Goal: Information Seeking & Learning: Learn about a topic

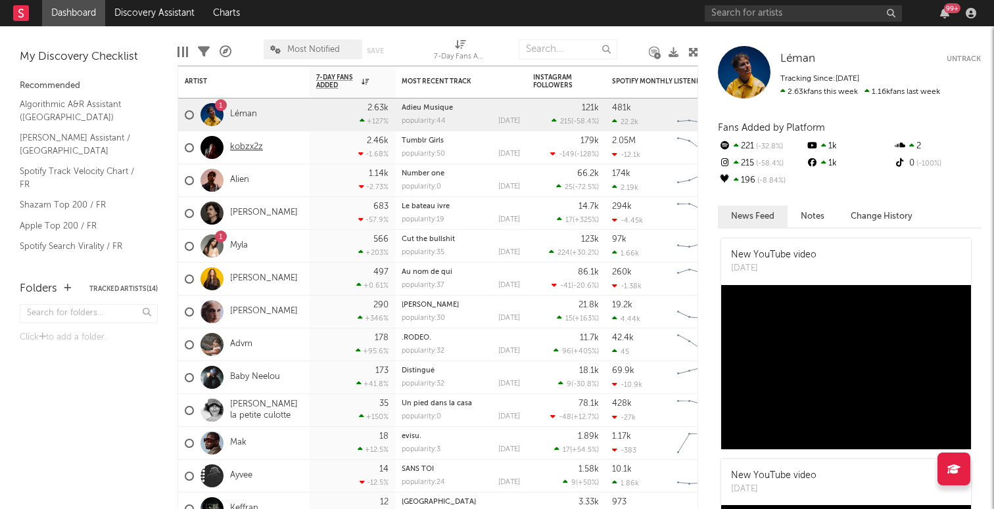
click at [247, 144] on link "kobzx2z" at bounding box center [246, 147] width 33 height 11
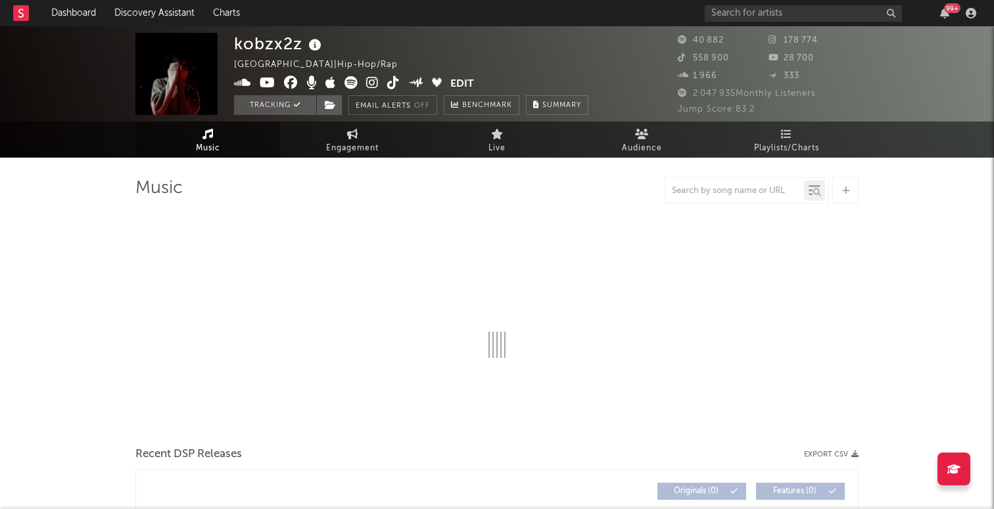
select select "6m"
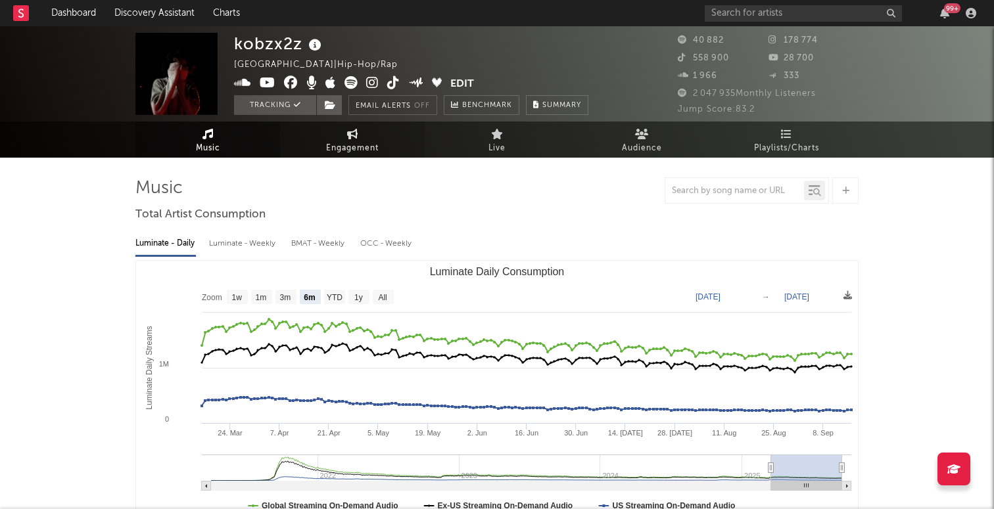
click at [375, 139] on link "Engagement" at bounding box center [352, 140] width 145 height 36
select select "1w"
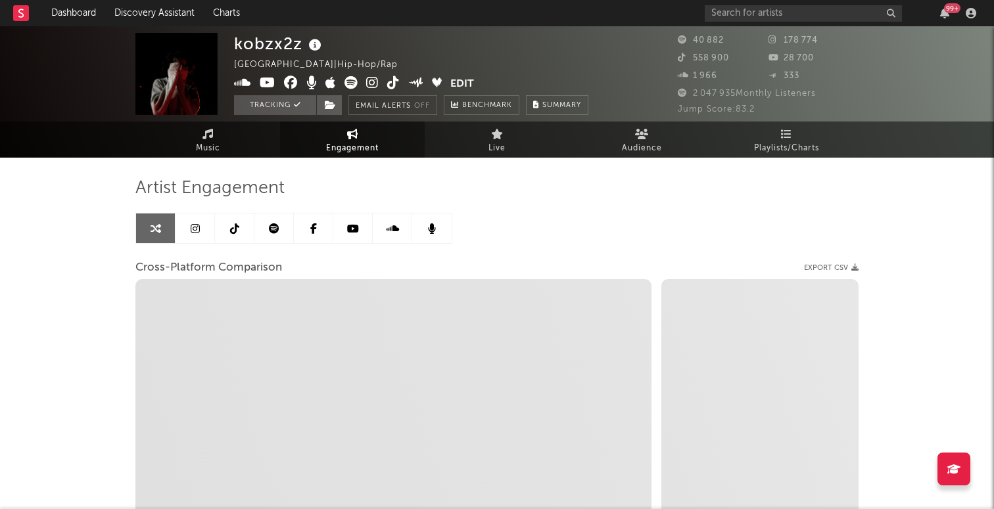
select select "1m"
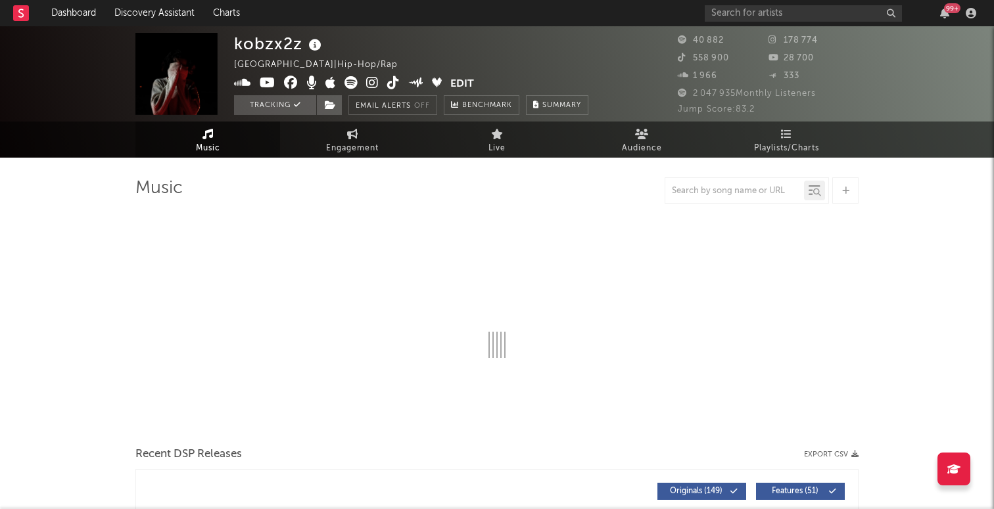
select select "6m"
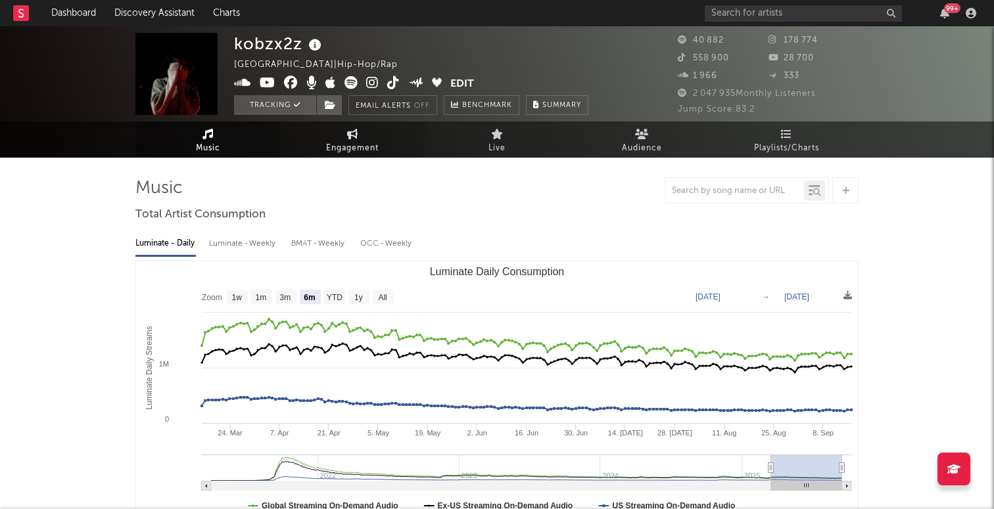
click at [343, 141] on span "Engagement" at bounding box center [352, 149] width 53 height 16
select select "1w"
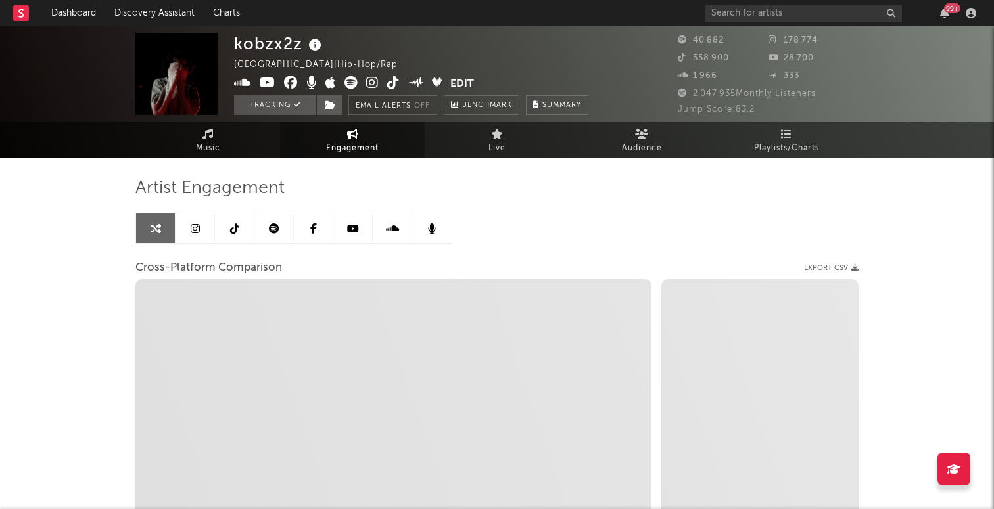
select select "1m"
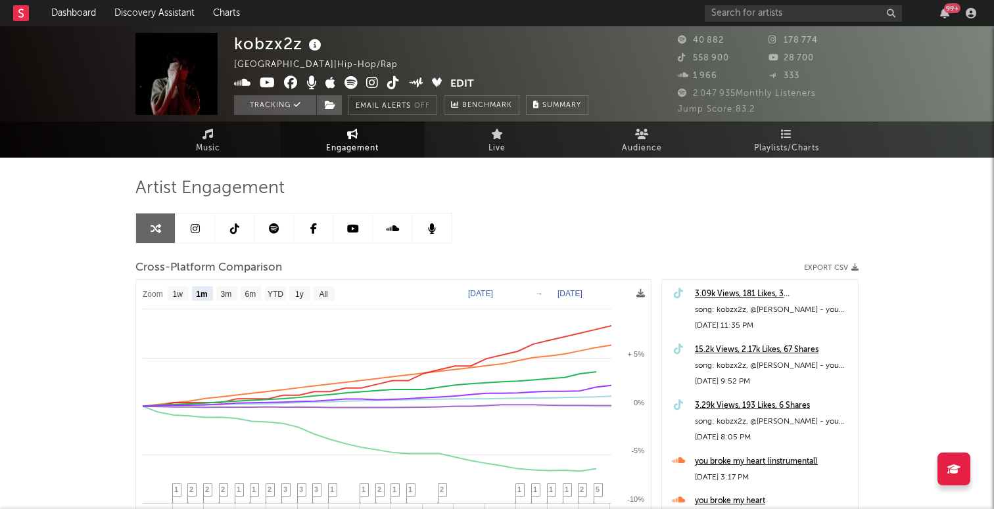
click at [199, 158] on div "Artist Engagement Cross-Platform Comparison Export CSV Zoom 1w 1m 3m 6m YTD 1y …" at bounding box center [496, 417] width 723 height 519
click at [208, 138] on icon at bounding box center [207, 134] width 11 height 11
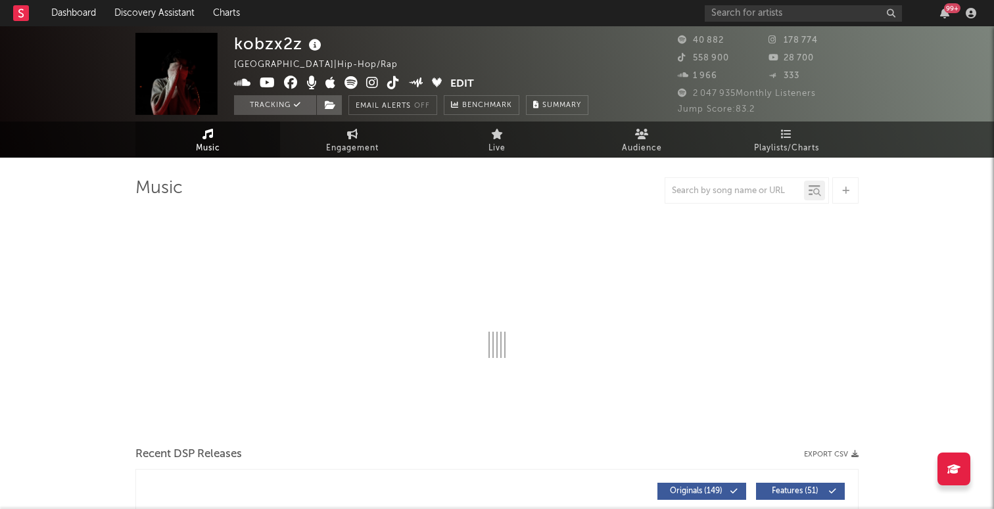
select select "6m"
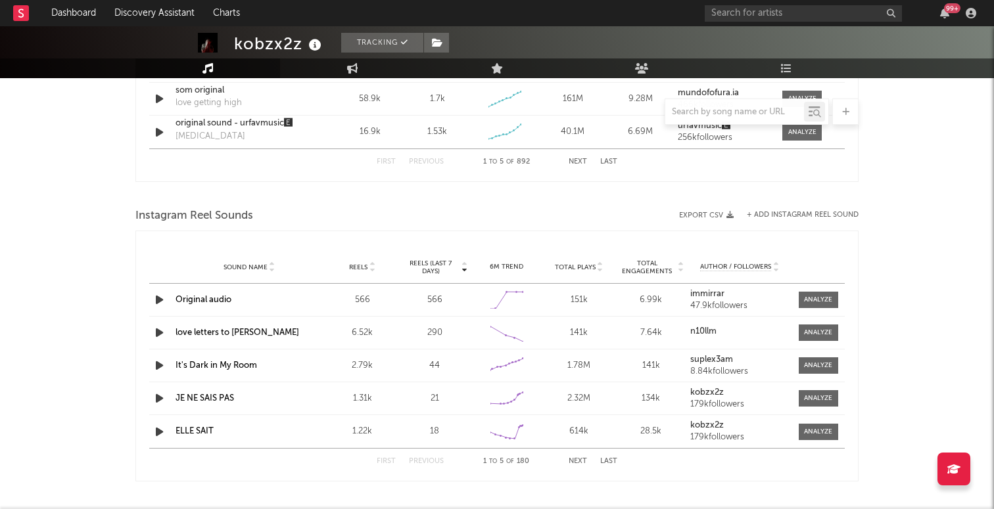
scroll to position [1084, 0]
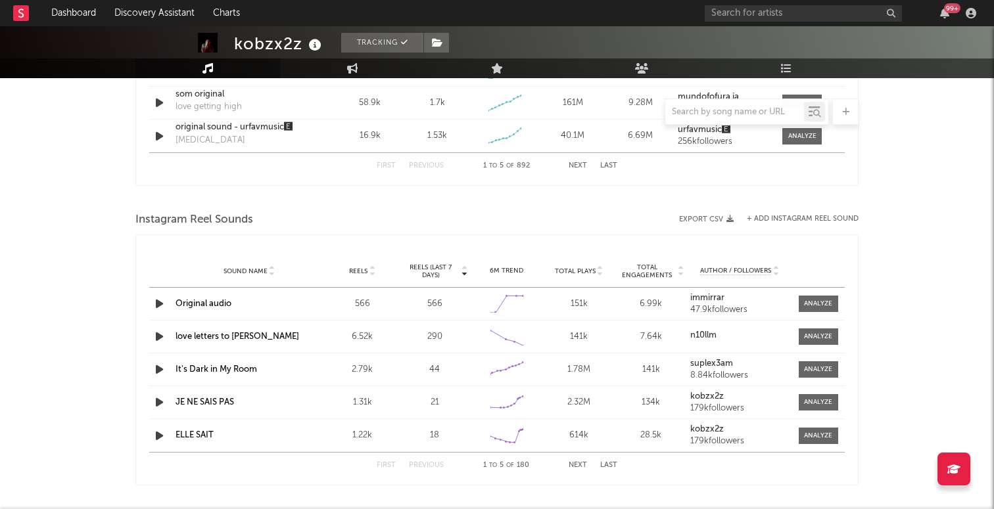
click at [785, 214] on div "Instagram Reel Sounds" at bounding box center [496, 220] width 723 height 22
click at [785, 219] on button "+ Add Instagram Reel Sound" at bounding box center [803, 219] width 112 height 7
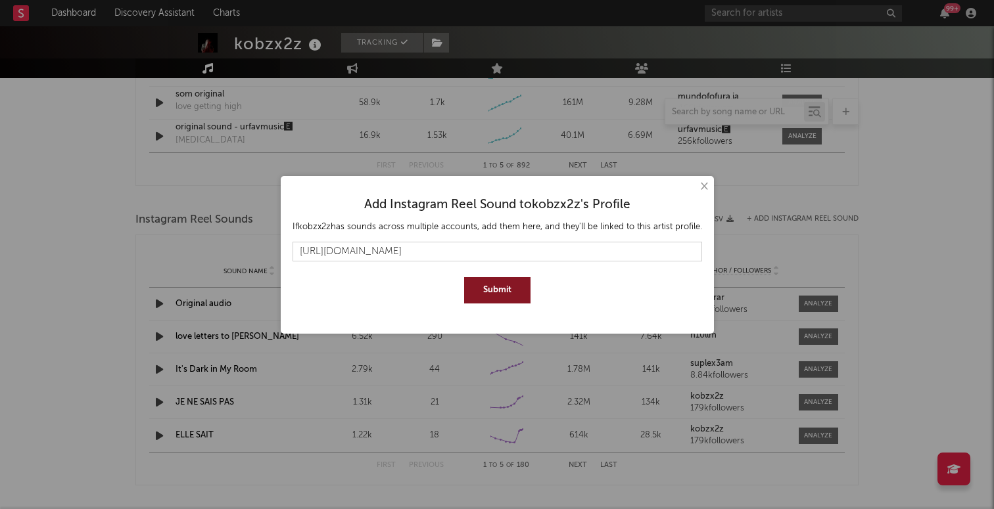
scroll to position [0, 30]
type input "https://www.instagram.com/reels/audio/1161678879329419?igsh=MTBxc3NpZTNqMnBudA=="
click at [483, 281] on button "Submit" at bounding box center [497, 290] width 66 height 26
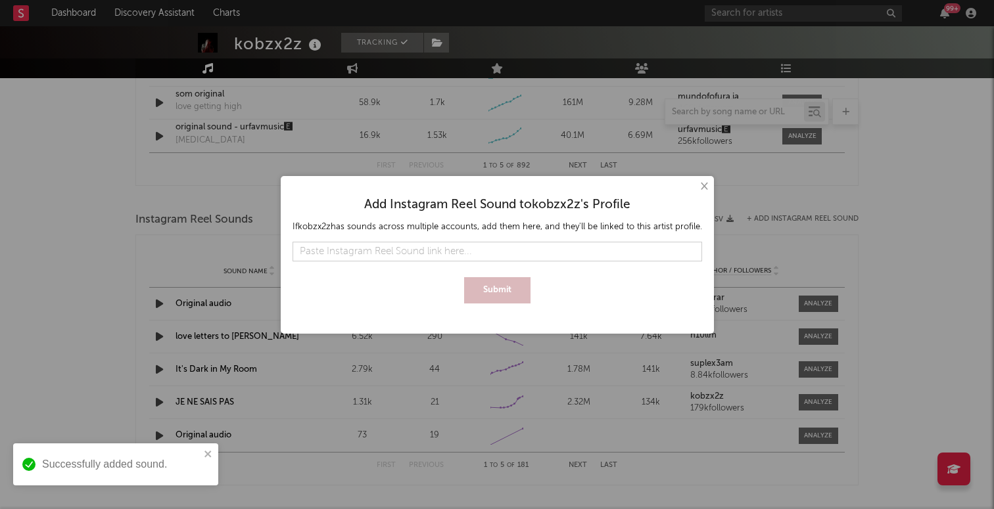
click at [701, 187] on button "×" at bounding box center [703, 186] width 14 height 14
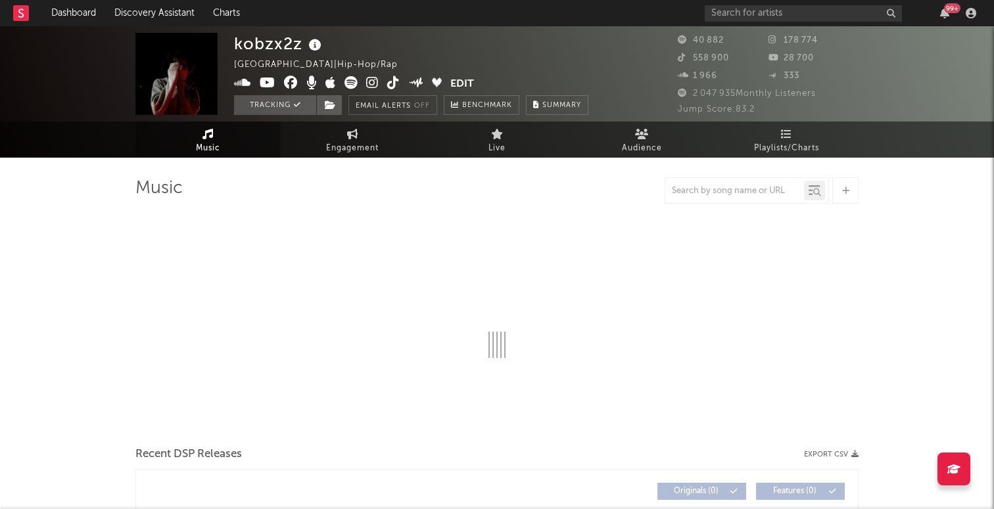
select select "6m"
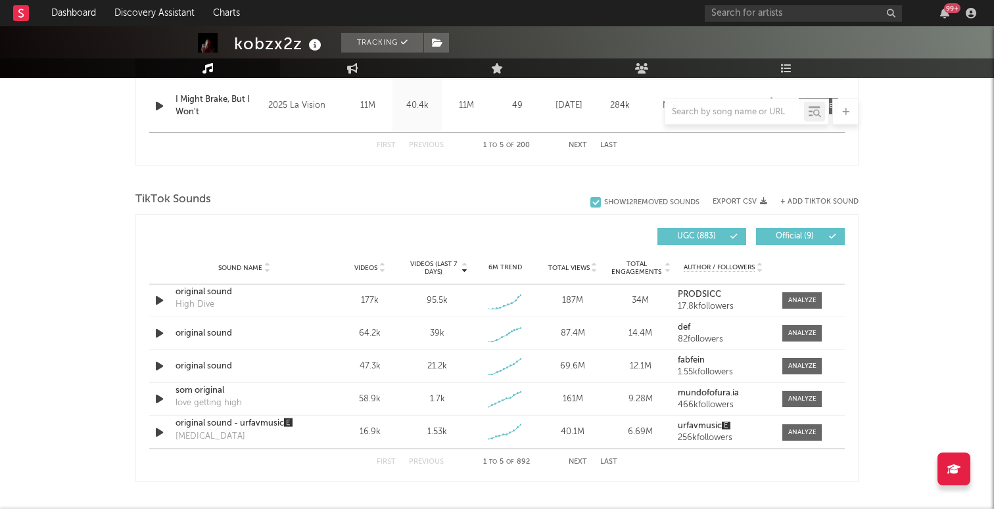
scroll to position [794, 0]
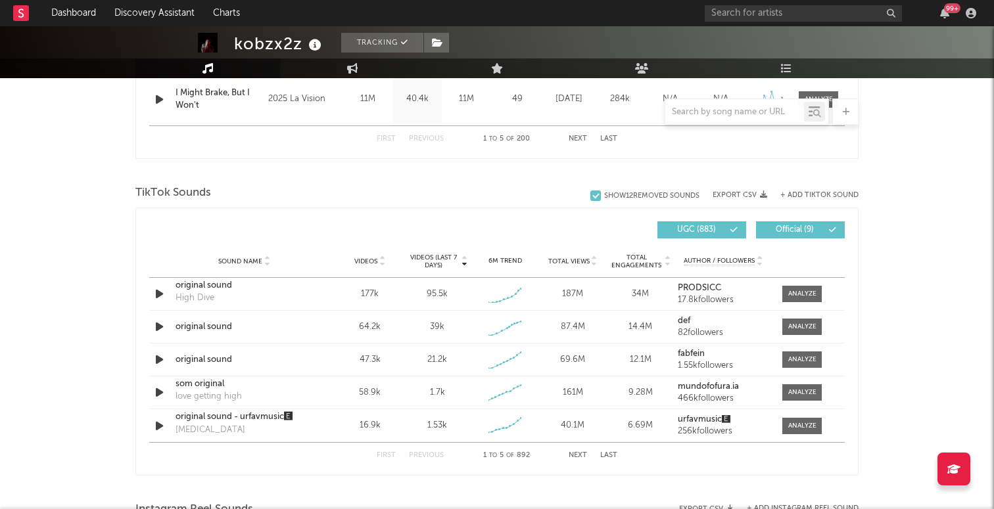
click at [429, 264] on span "Videos (last 7 days)" at bounding box center [433, 262] width 53 height 16
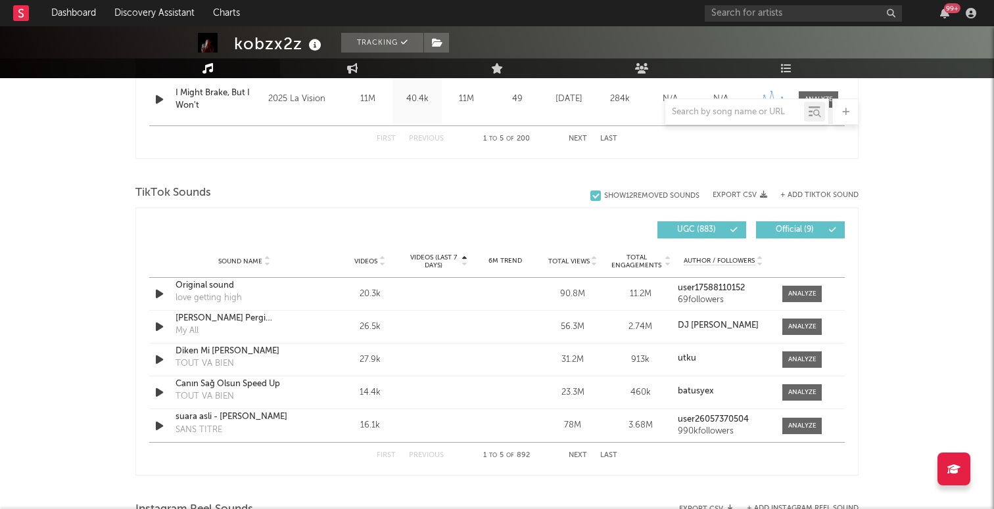
click at [429, 264] on span "Videos (last 7 days)" at bounding box center [433, 262] width 53 height 16
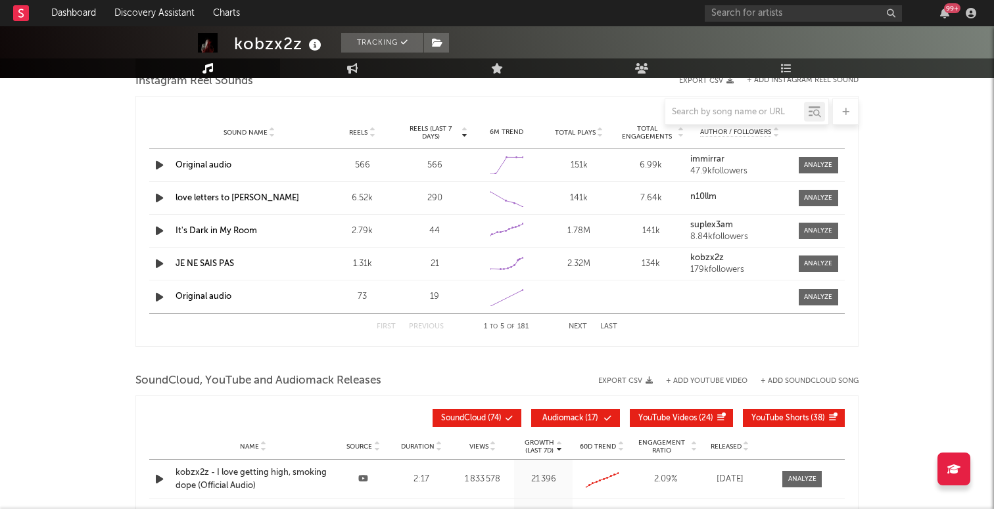
scroll to position [1220, 0]
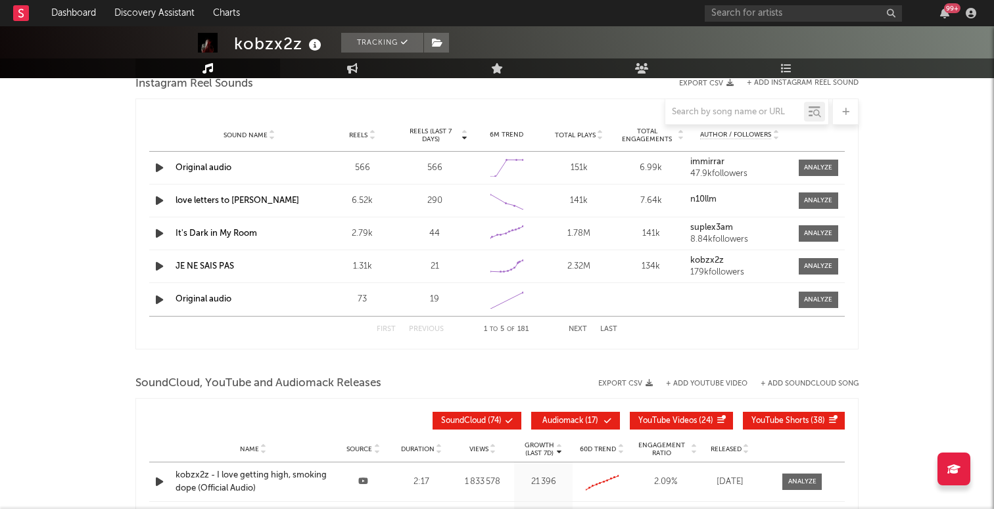
click at [440, 120] on div at bounding box center [496, 112] width 723 height 26
click at [436, 139] on span "Reels (last 7 days)" at bounding box center [431, 136] width 58 height 16
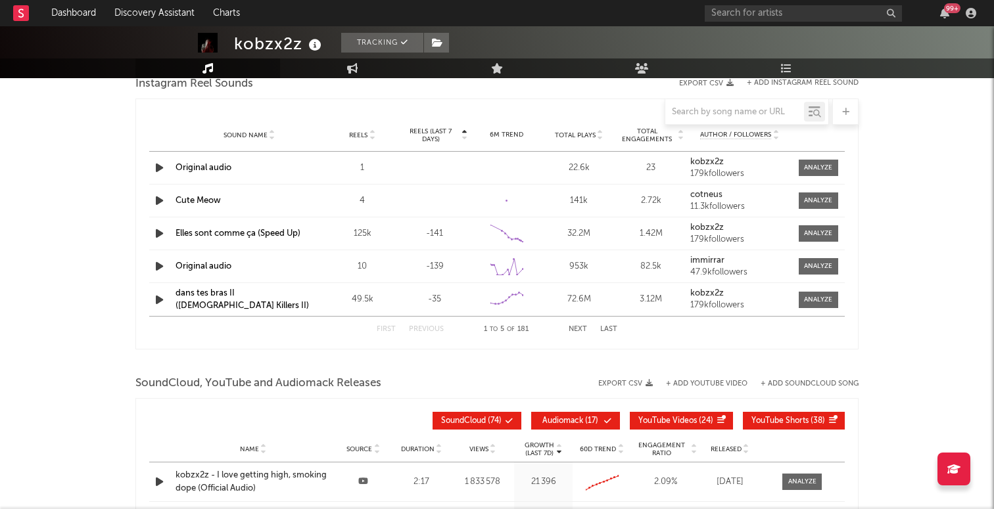
click at [436, 138] on span "Reels (last 7 days)" at bounding box center [431, 136] width 58 height 16
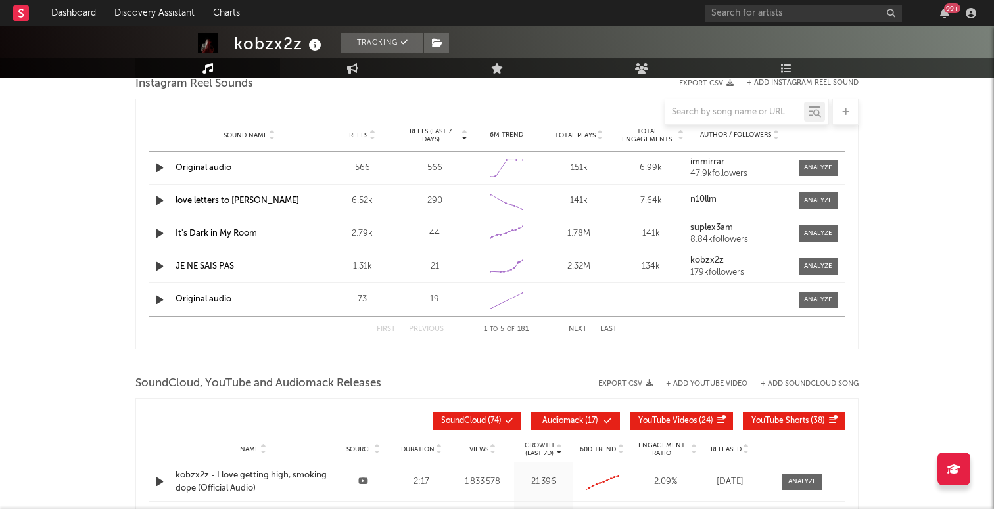
click at [151, 168] on div at bounding box center [160, 168] width 23 height 16
click at [161, 168] on icon "button" at bounding box center [160, 168] width 14 height 16
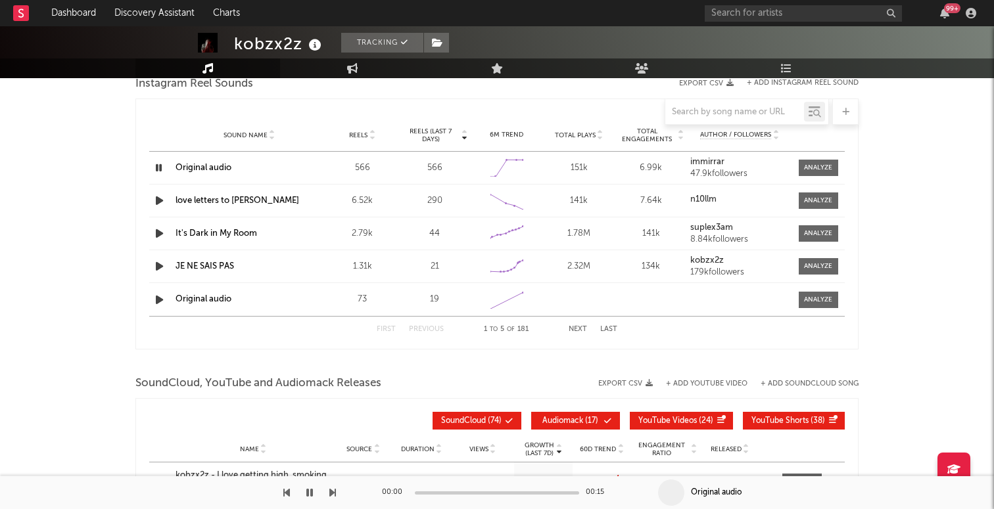
click at [312, 488] on icon "button" at bounding box center [309, 493] width 7 height 11
click at [312, 488] on icon "button" at bounding box center [310, 493] width 8 height 11
click at [700, 164] on strong "immirrar" at bounding box center [707, 162] width 34 height 9
click at [507, 162] on icon at bounding box center [506, 160] width 5 height 5
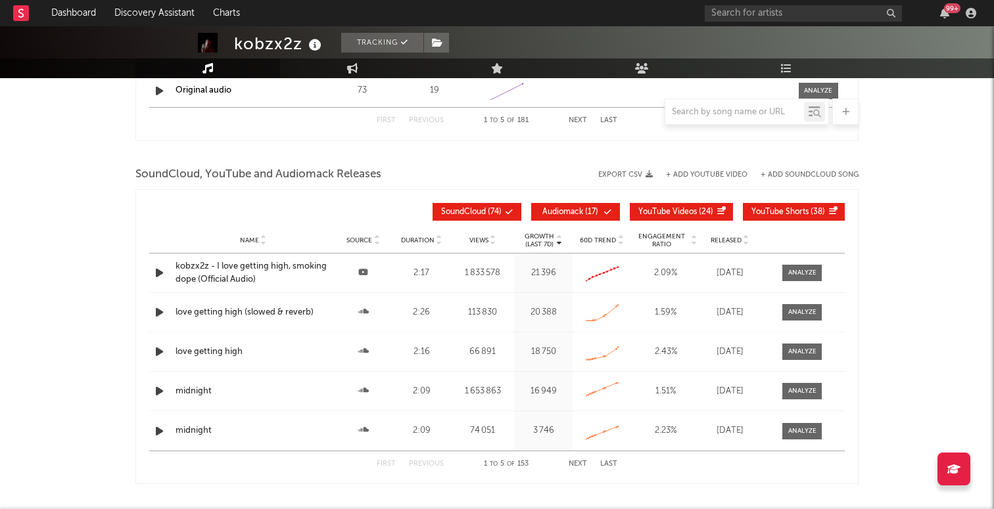
select select "6m"
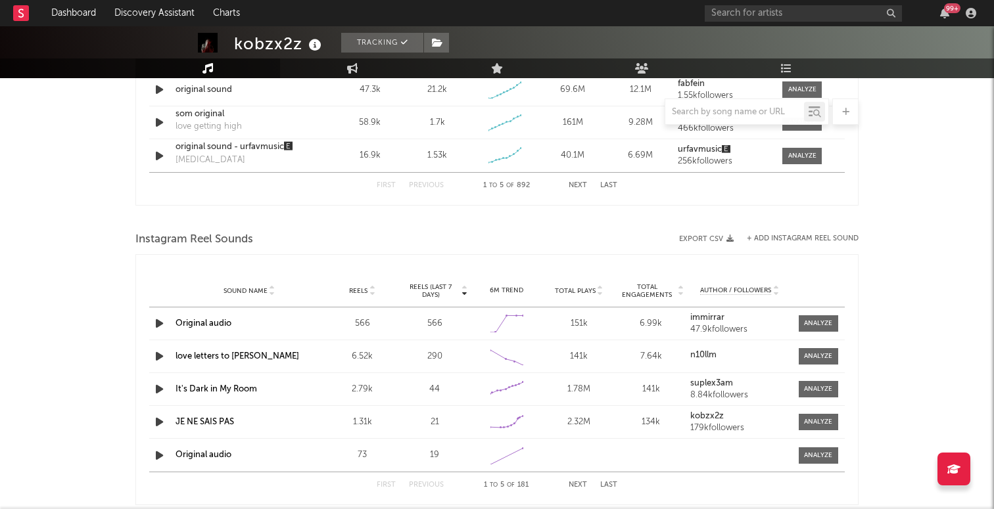
scroll to position [1077, 0]
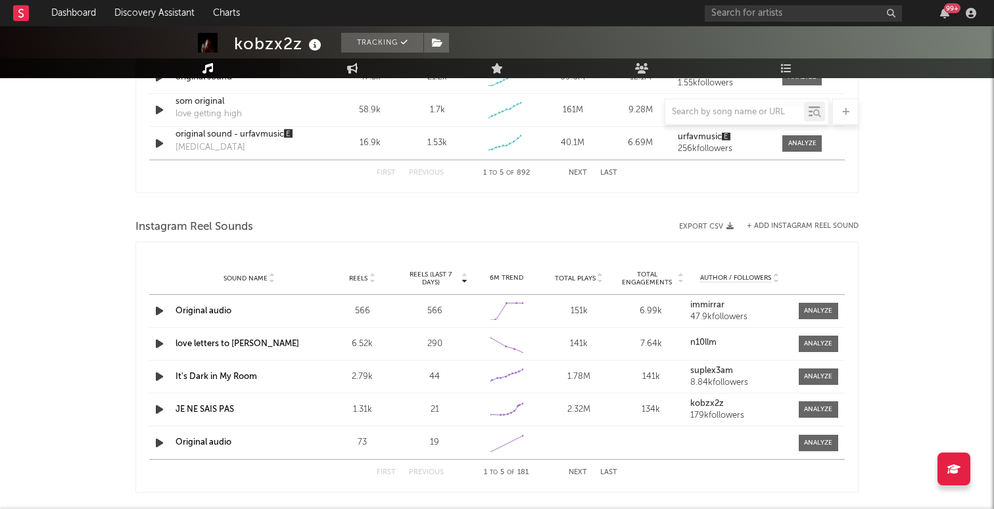
click at [155, 311] on icon "button" at bounding box center [160, 311] width 14 height 16
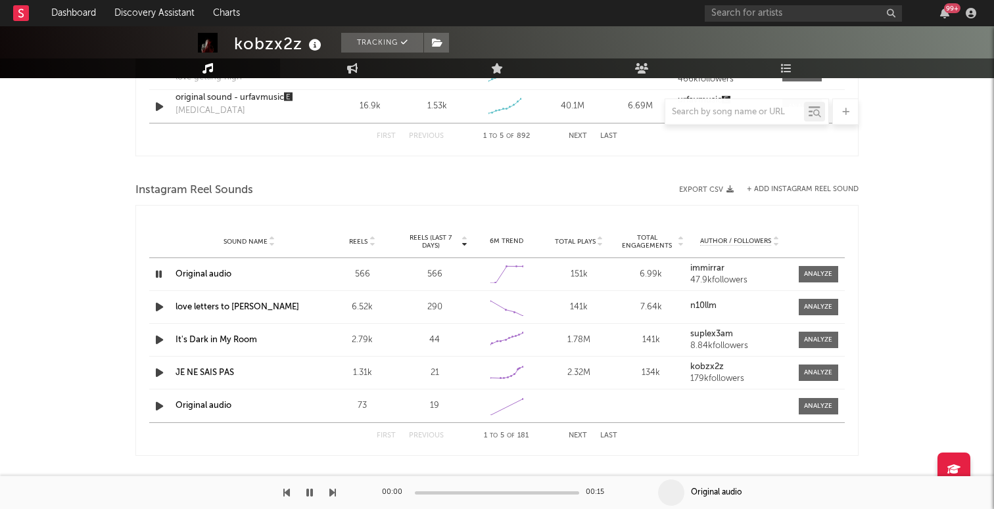
scroll to position [1127, 0]
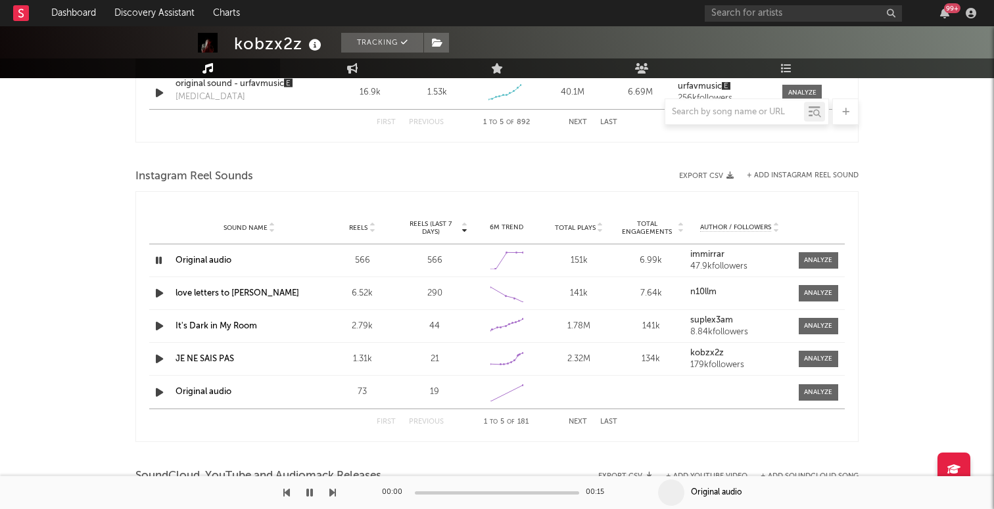
click at [161, 392] on icon "button" at bounding box center [160, 393] width 14 height 16
click at [161, 390] on icon "button" at bounding box center [159, 393] width 12 height 16
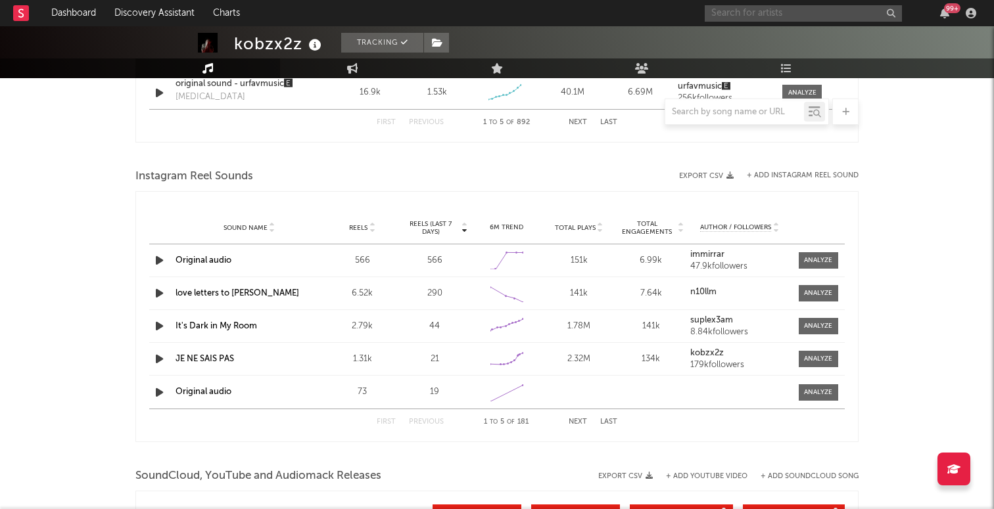
click at [735, 12] on input "text" at bounding box center [803, 13] width 197 height 16
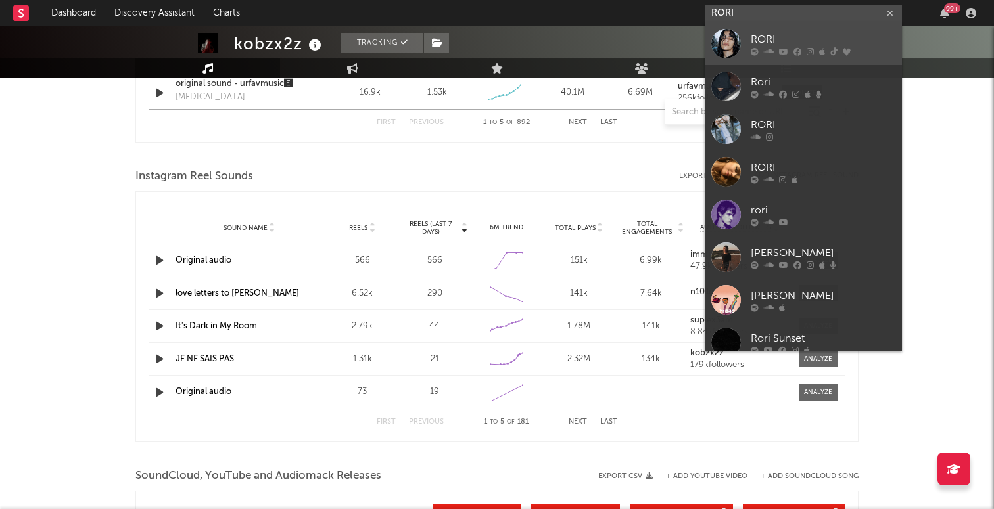
type input "RORI"
click at [766, 41] on div "RORI" at bounding box center [823, 40] width 145 height 16
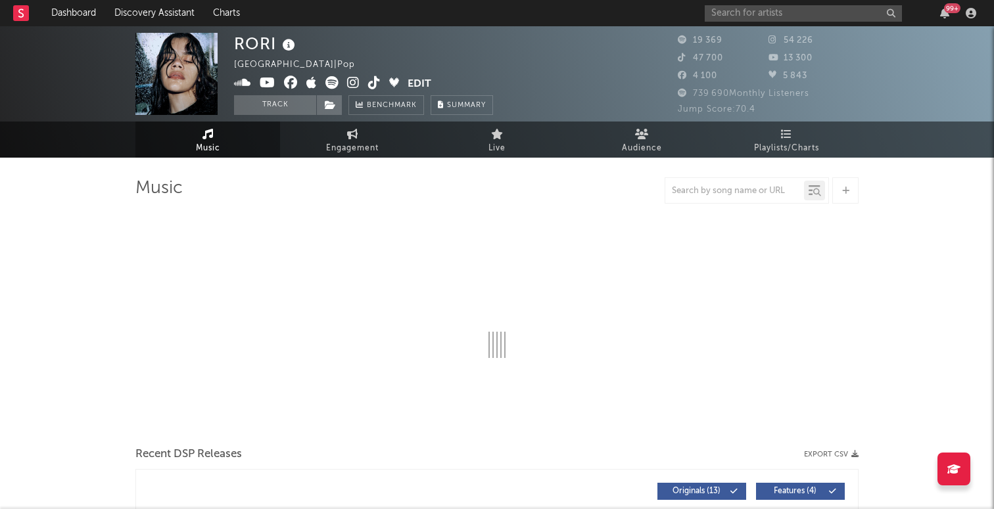
select select "6m"
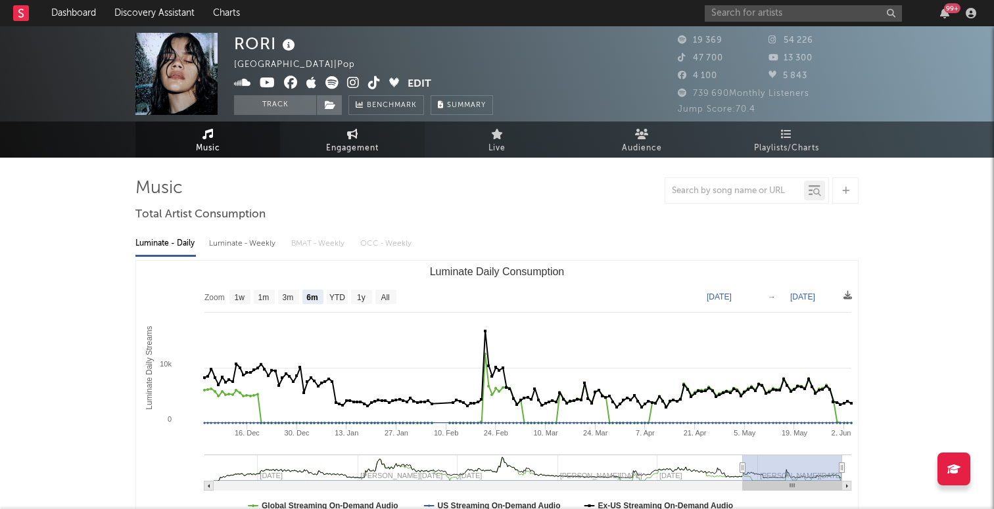
click at [346, 135] on link "Engagement" at bounding box center [352, 140] width 145 height 36
select select "1w"
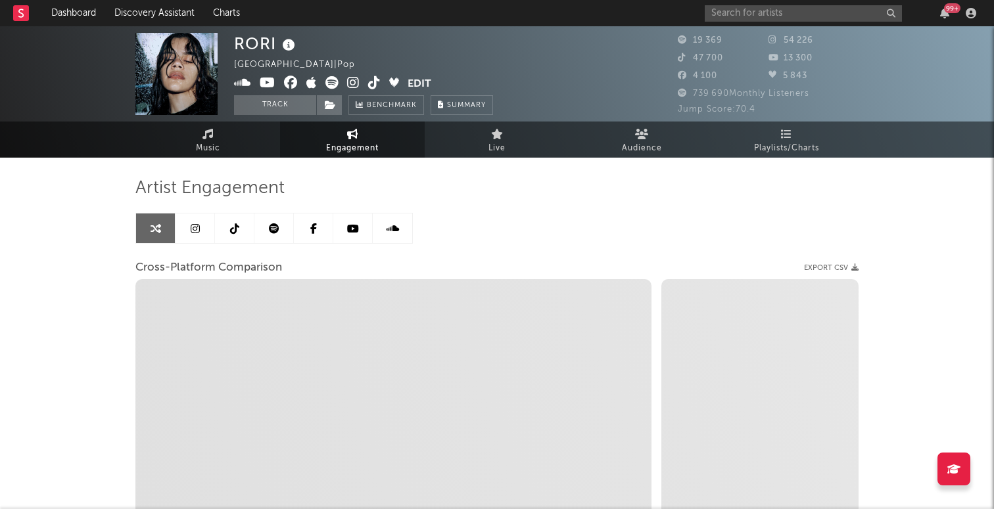
click at [197, 216] on link at bounding box center [195, 229] width 39 height 30
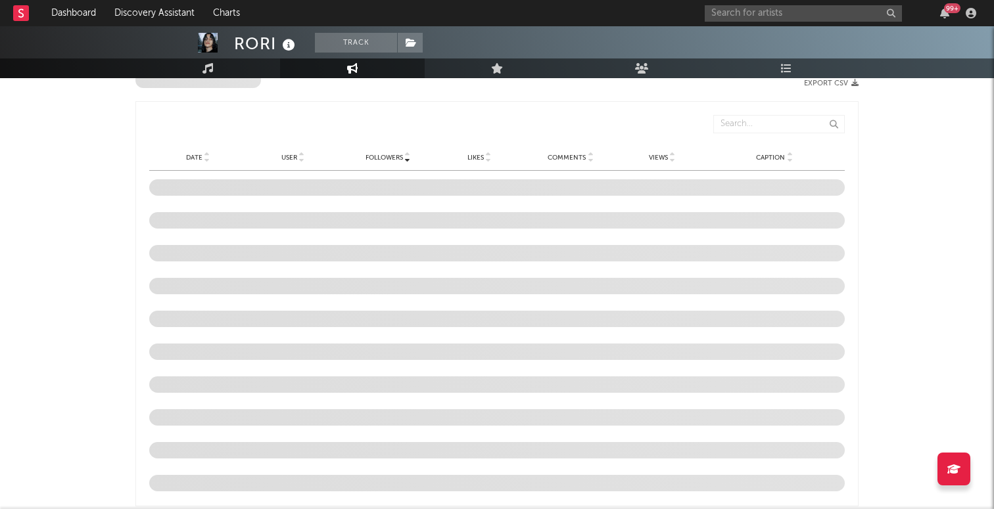
scroll to position [1429, 0]
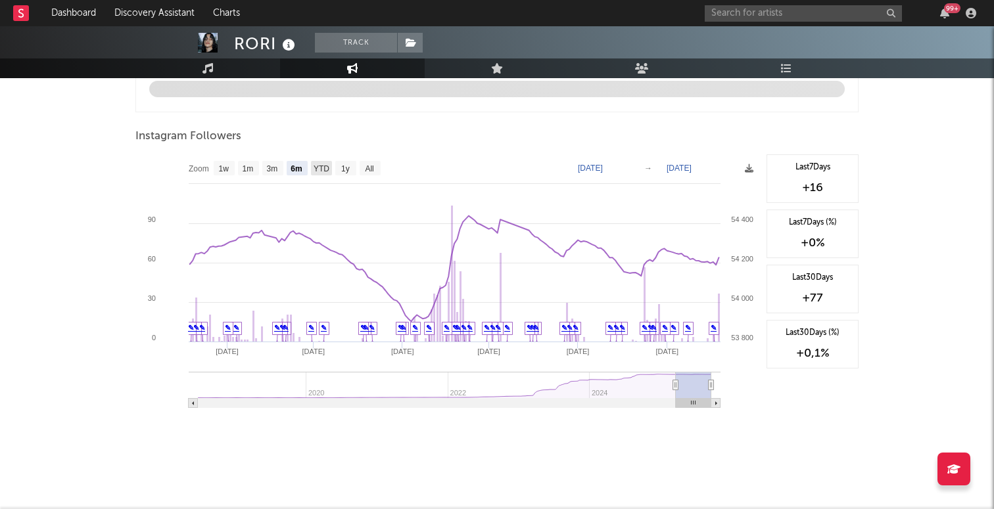
click at [321, 171] on text "YTD" at bounding box center [322, 168] width 16 height 9
select select "YTD"
type input "[DATE]"
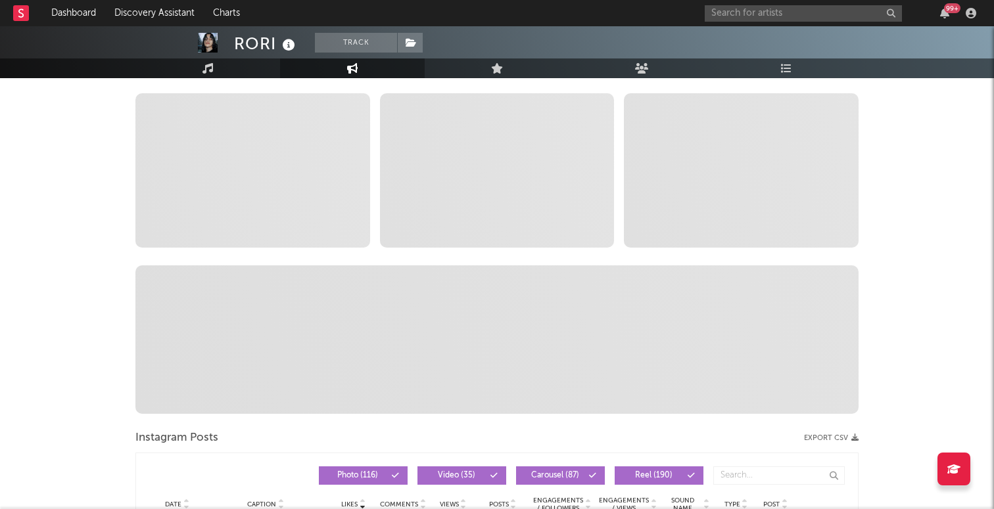
scroll to position [0, 0]
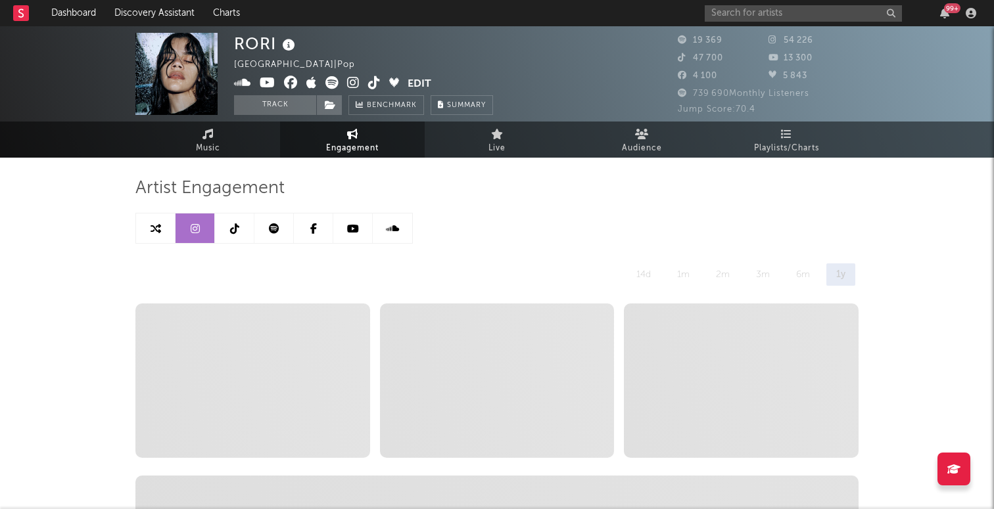
click at [216, 235] on link at bounding box center [234, 229] width 39 height 30
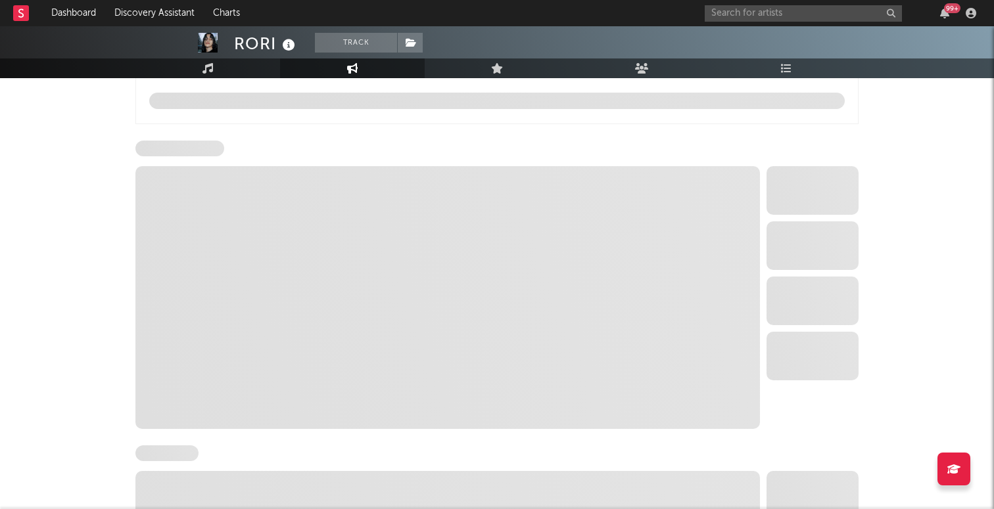
select select "6m"
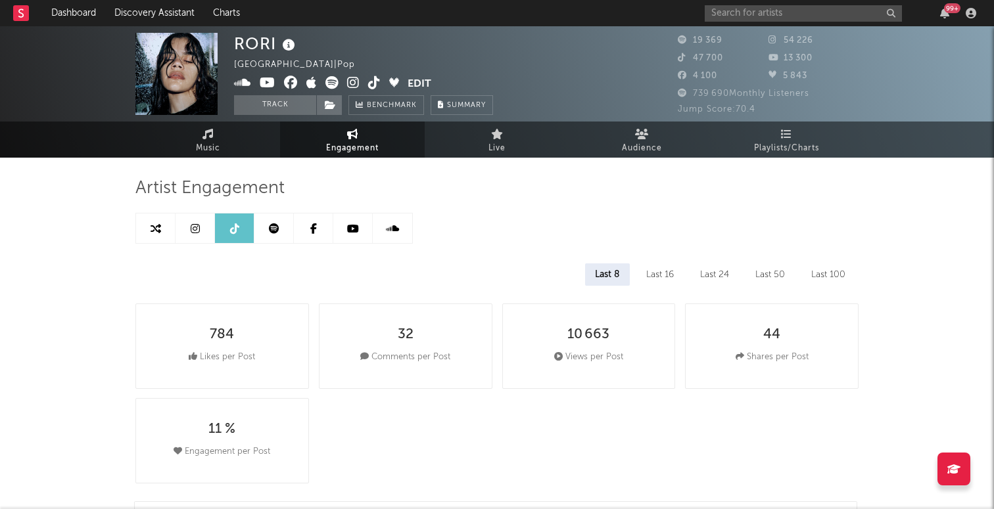
scroll to position [32, 0]
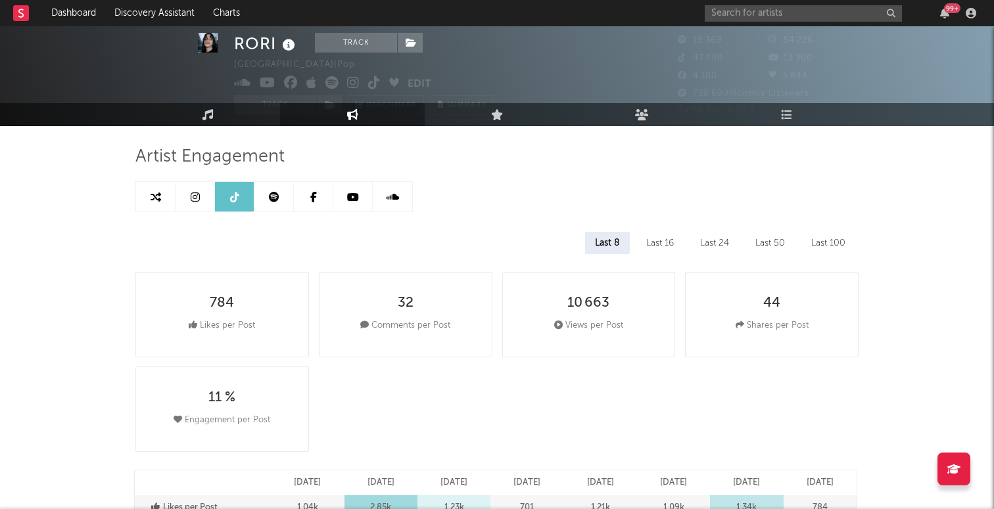
click at [275, 195] on icon at bounding box center [274, 197] width 11 height 11
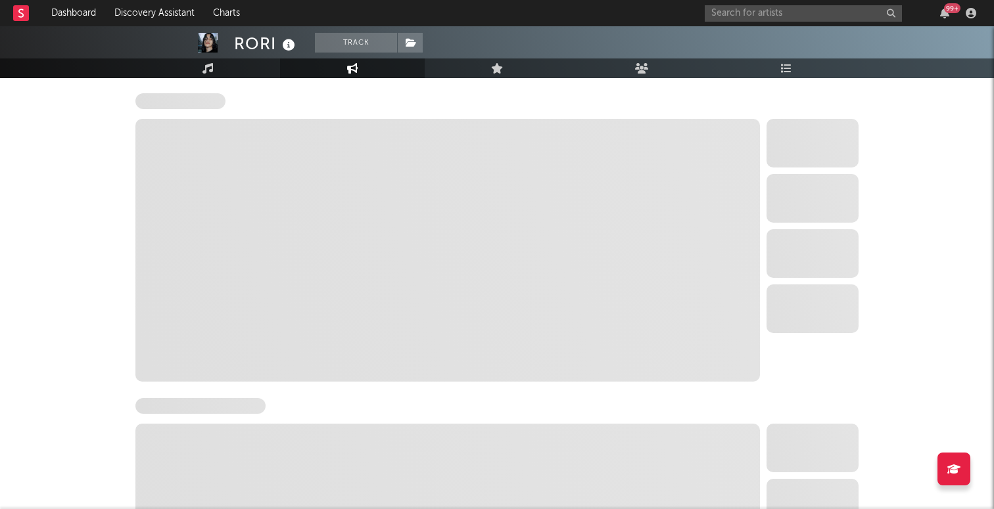
select select "6m"
select select "1w"
